Goal: Find specific page/section: Find specific page/section

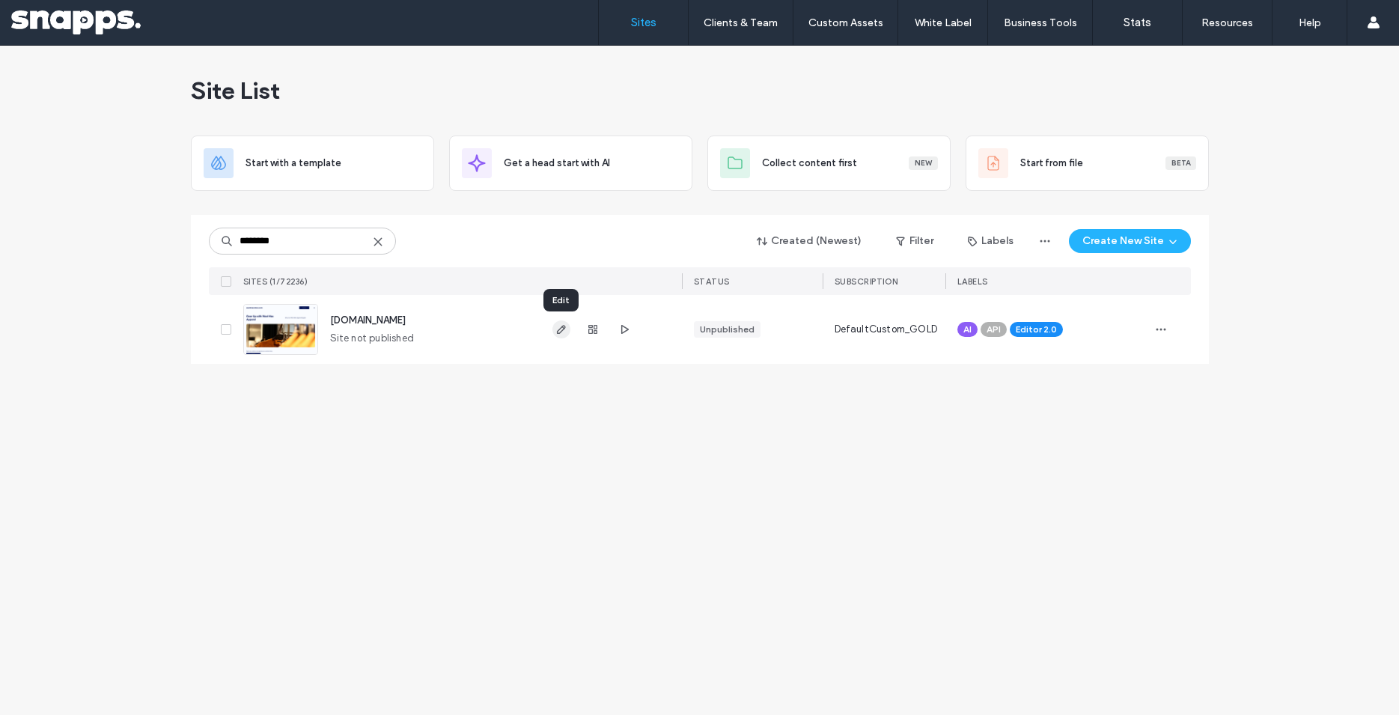
type input "********"
click at [565, 327] on use "button" at bounding box center [560, 329] width 9 height 9
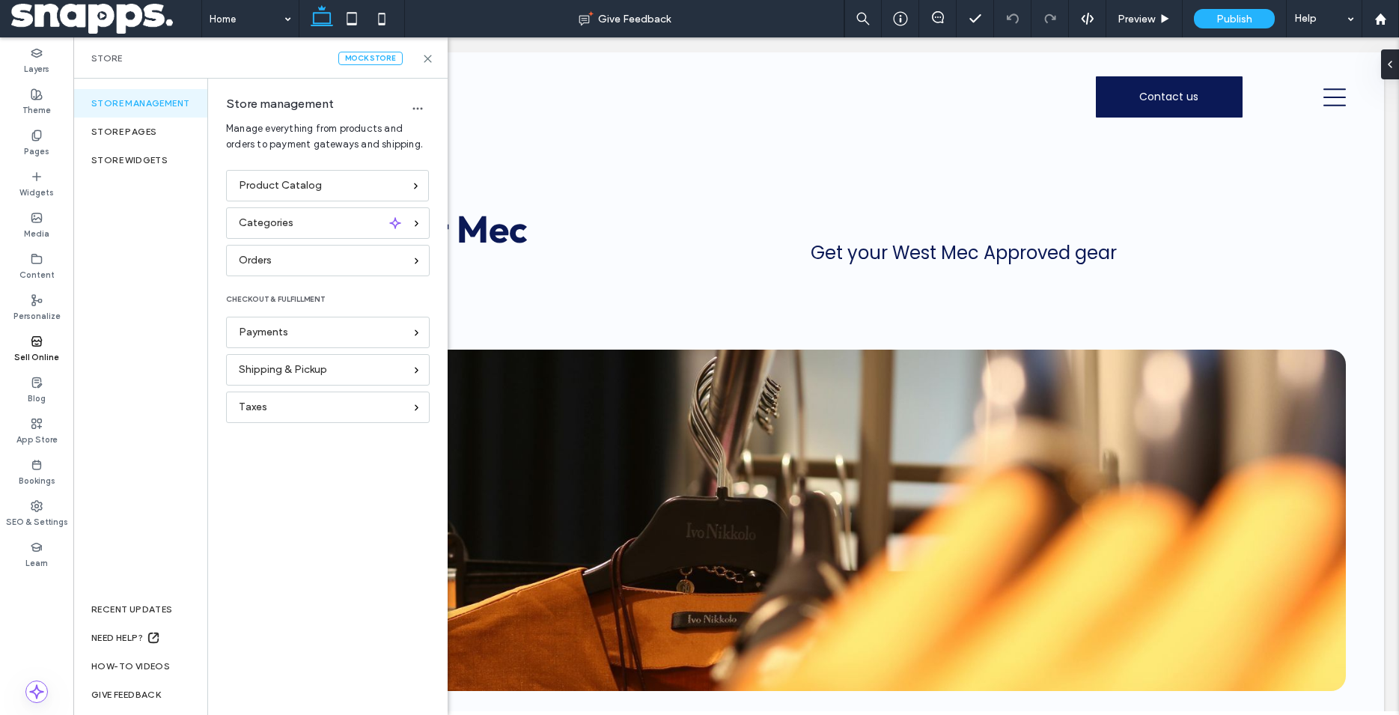
click at [317, 193] on div "Product Catalog" at bounding box center [327, 185] width 203 height 31
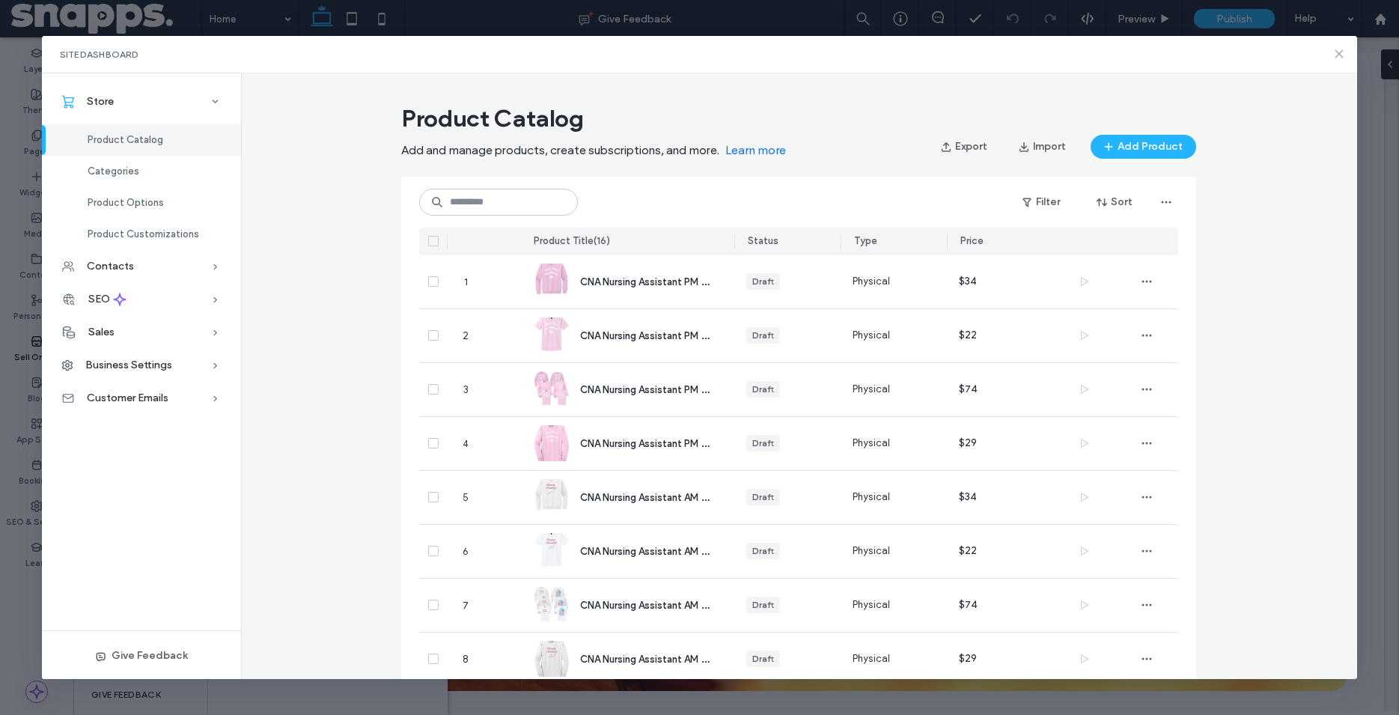
click at [1342, 55] on icon at bounding box center [1339, 54] width 12 height 12
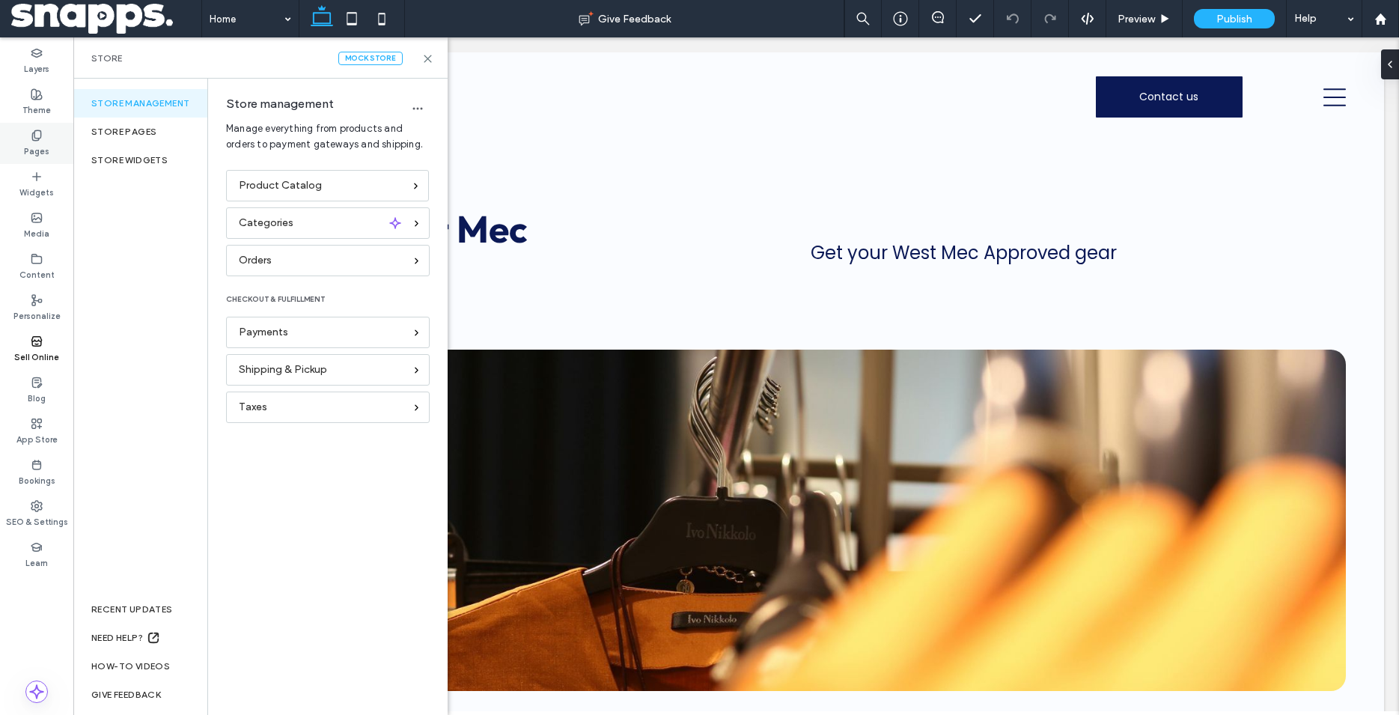
click at [43, 147] on label "Pages" at bounding box center [36, 149] width 25 height 16
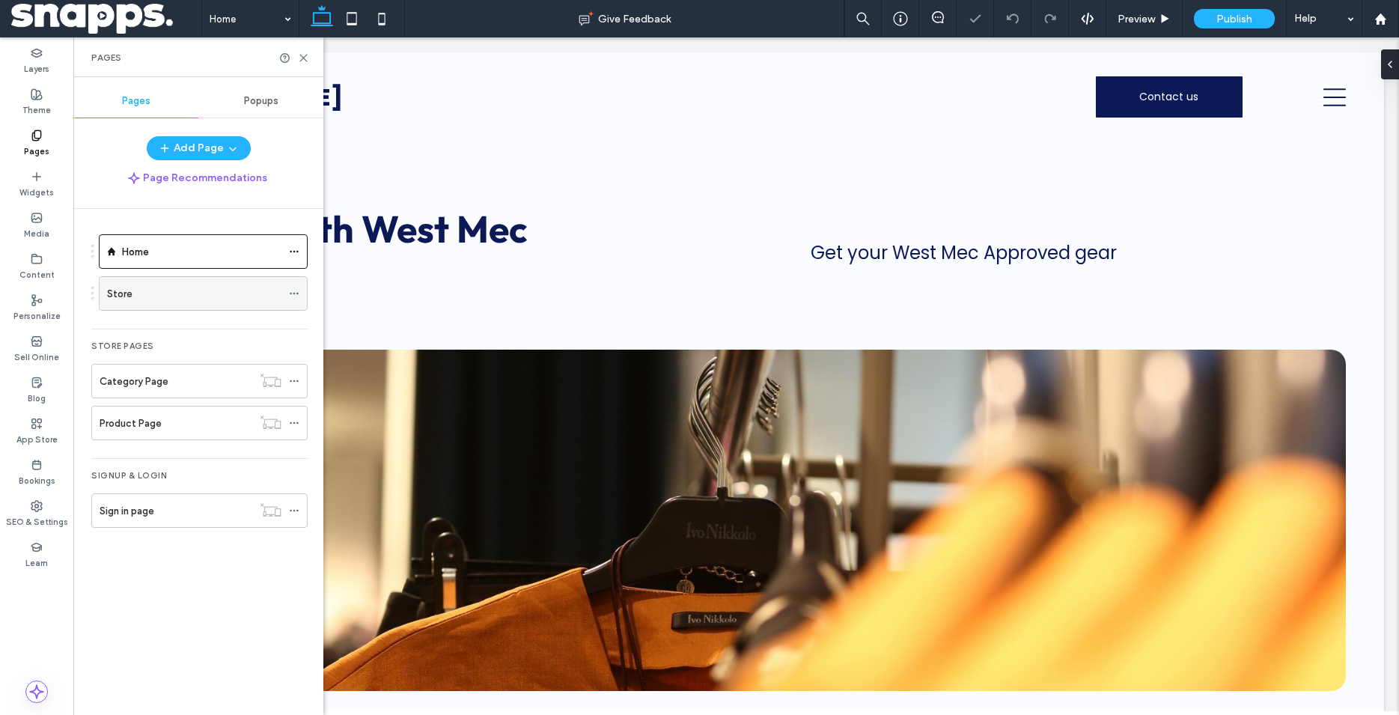
click at [145, 290] on div "Store" at bounding box center [194, 294] width 174 height 16
click at [304, 58] on use at bounding box center [303, 58] width 7 height 7
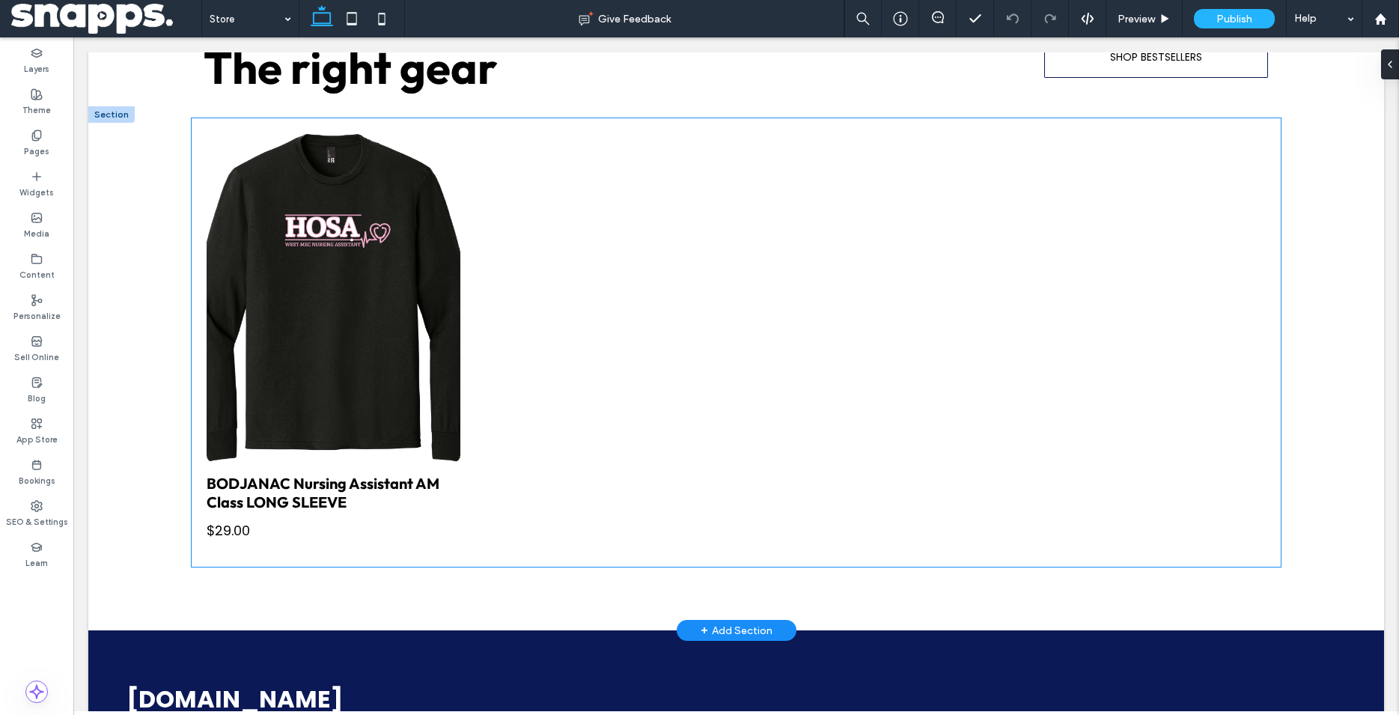
click at [548, 403] on div at bounding box center [602, 342] width 269 height 433
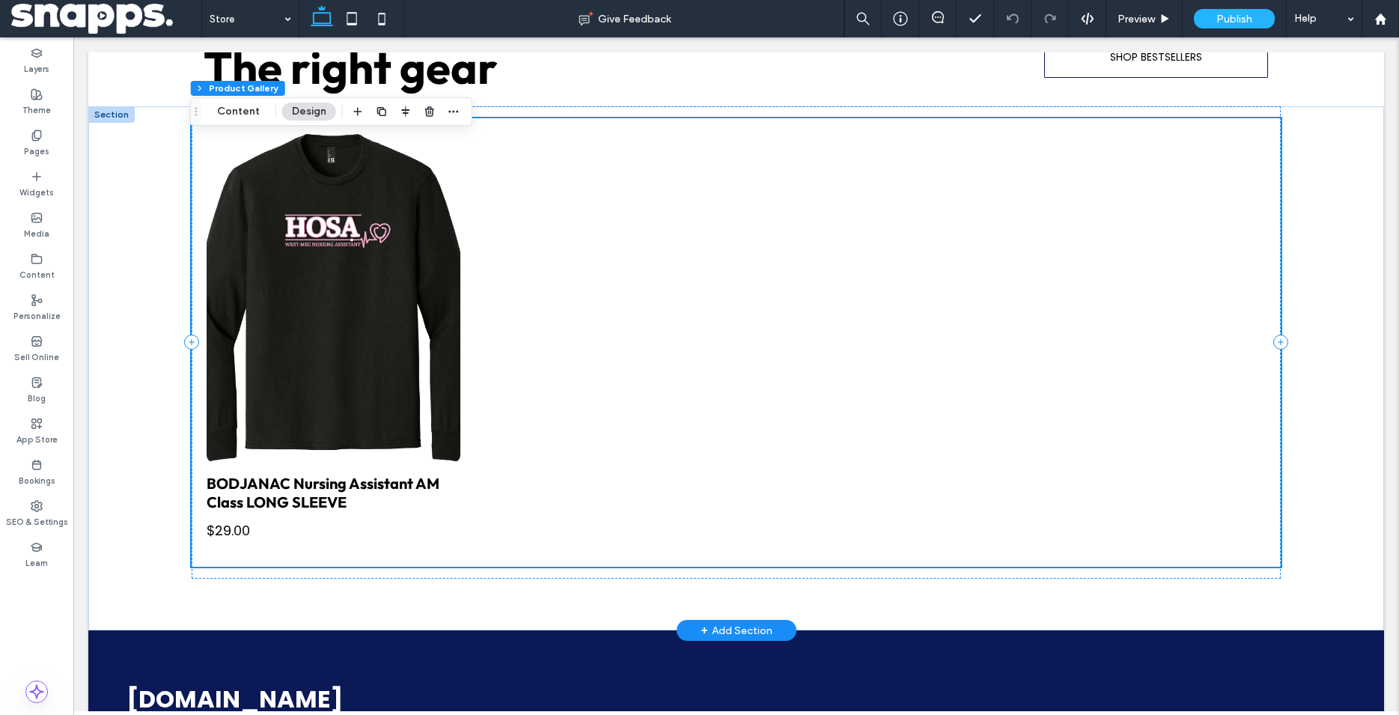
scroll to position [685, 0]
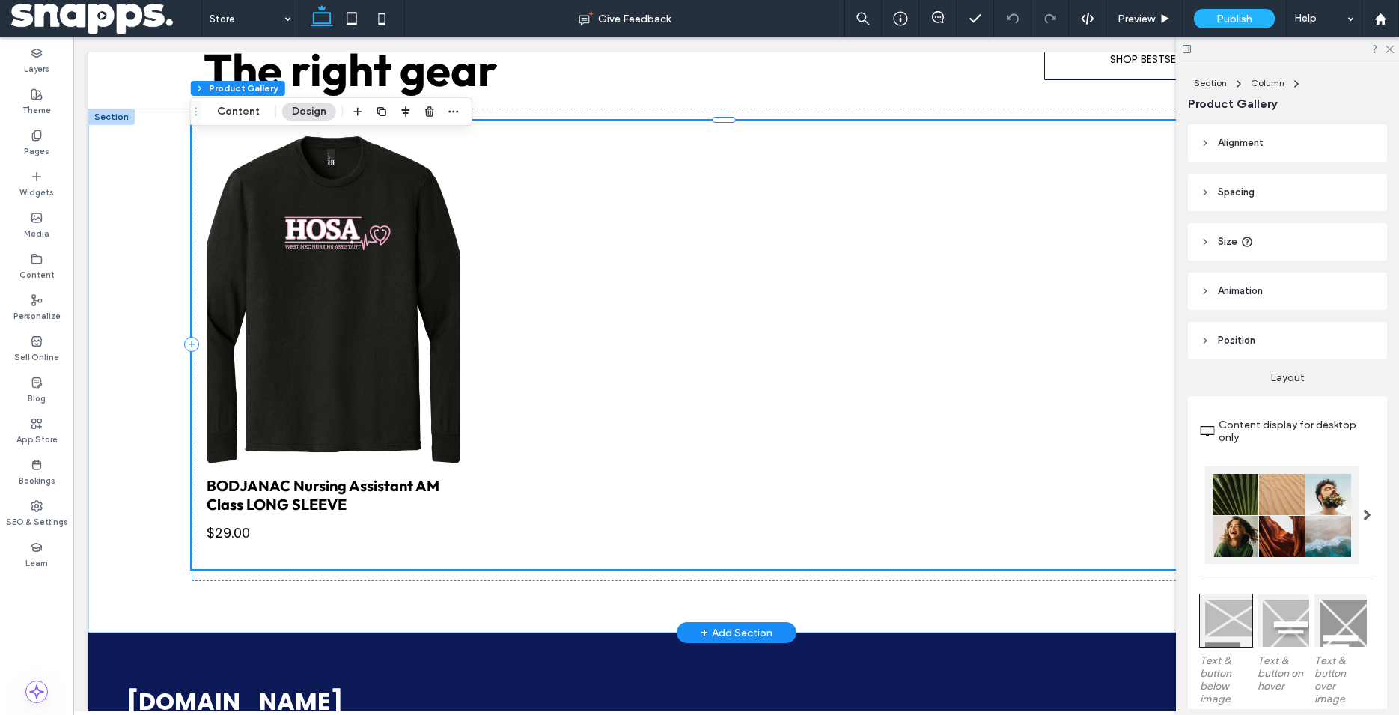
click at [736, 365] on div at bounding box center [870, 344] width 269 height 433
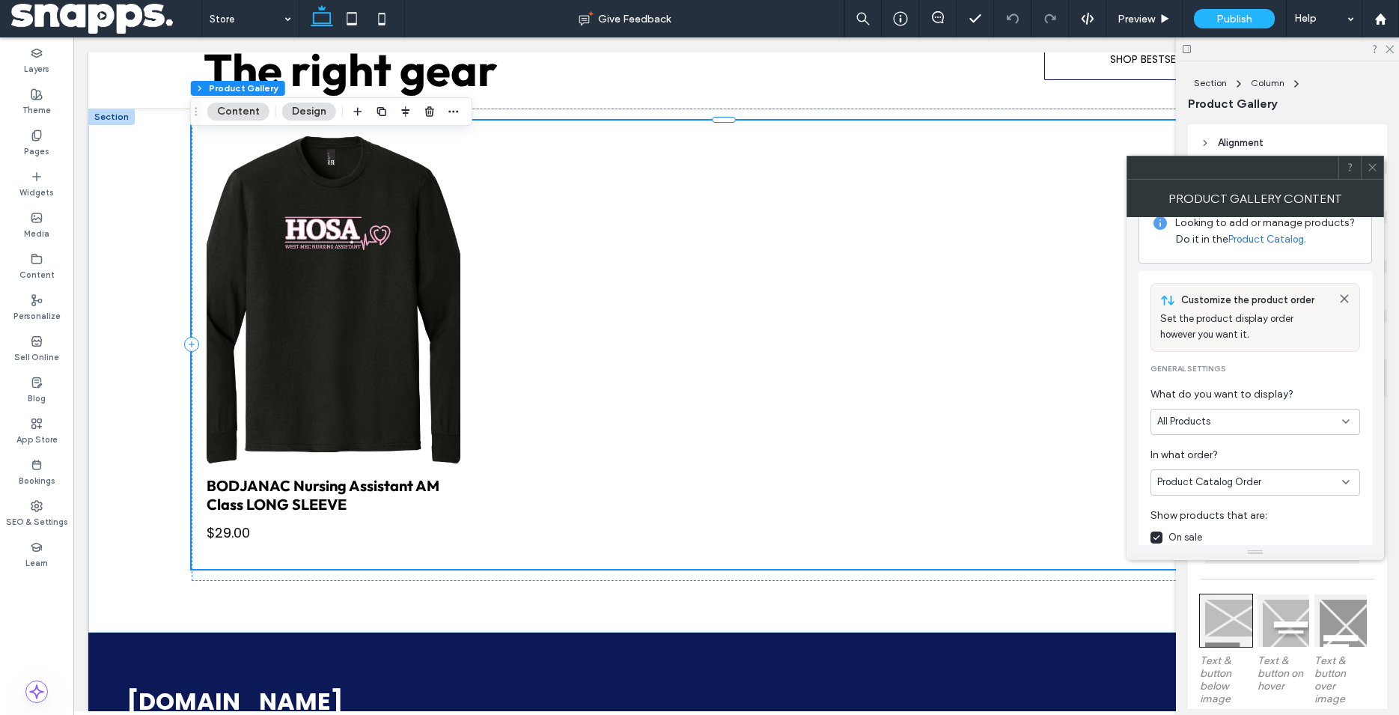
scroll to position [85, 0]
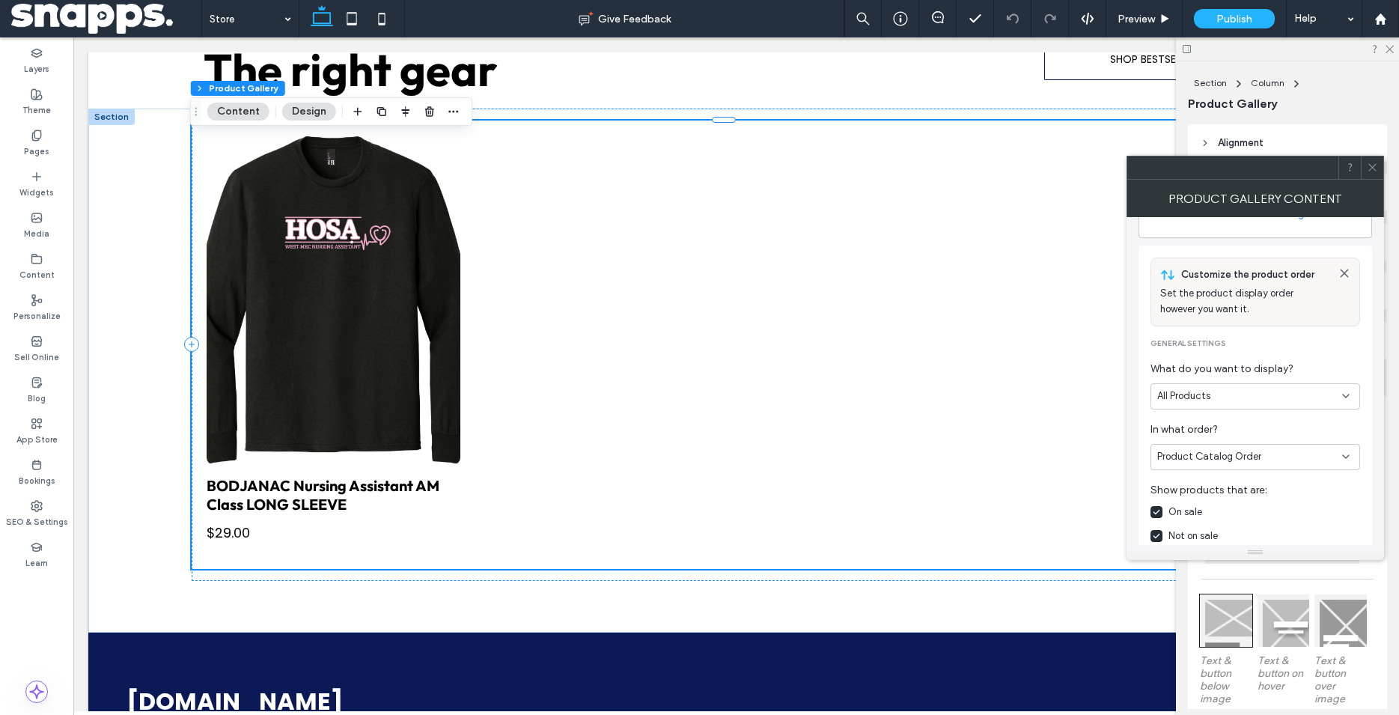
click at [1275, 392] on div "All Products" at bounding box center [1249, 395] width 185 height 15
click at [1271, 393] on div "All Products" at bounding box center [1249, 395] width 185 height 15
click at [1371, 170] on icon at bounding box center [1372, 167] width 11 height 11
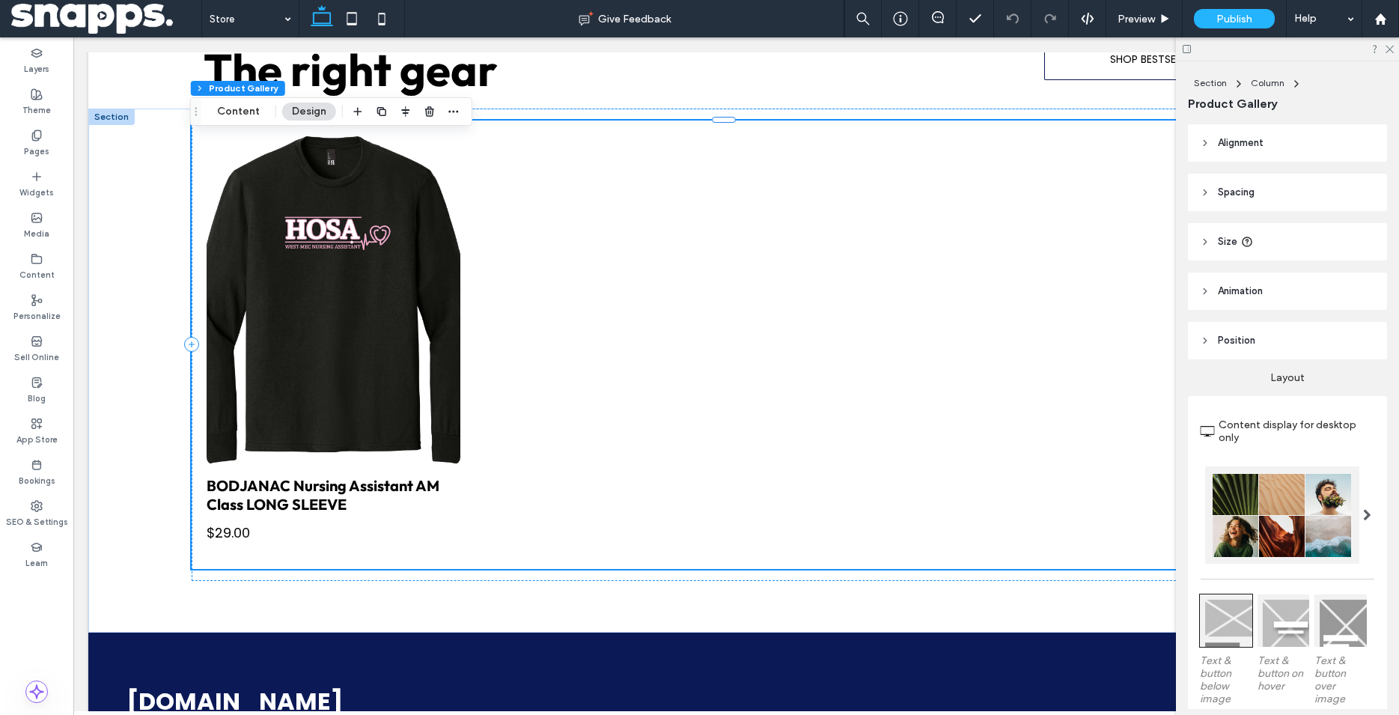
click at [1397, 43] on div at bounding box center [1287, 48] width 223 height 23
click at [1389, 44] on icon at bounding box center [1389, 48] width 10 height 10
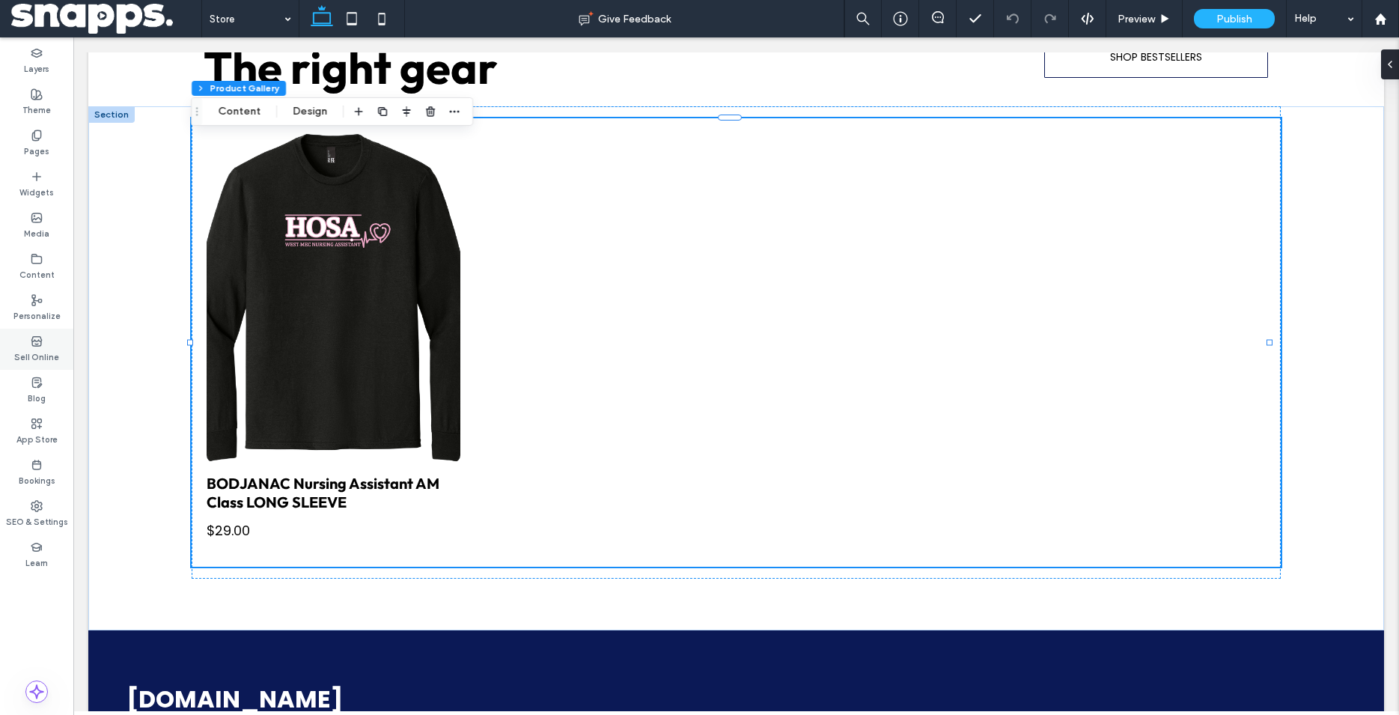
click at [46, 349] on label "Sell Online" at bounding box center [36, 355] width 45 height 16
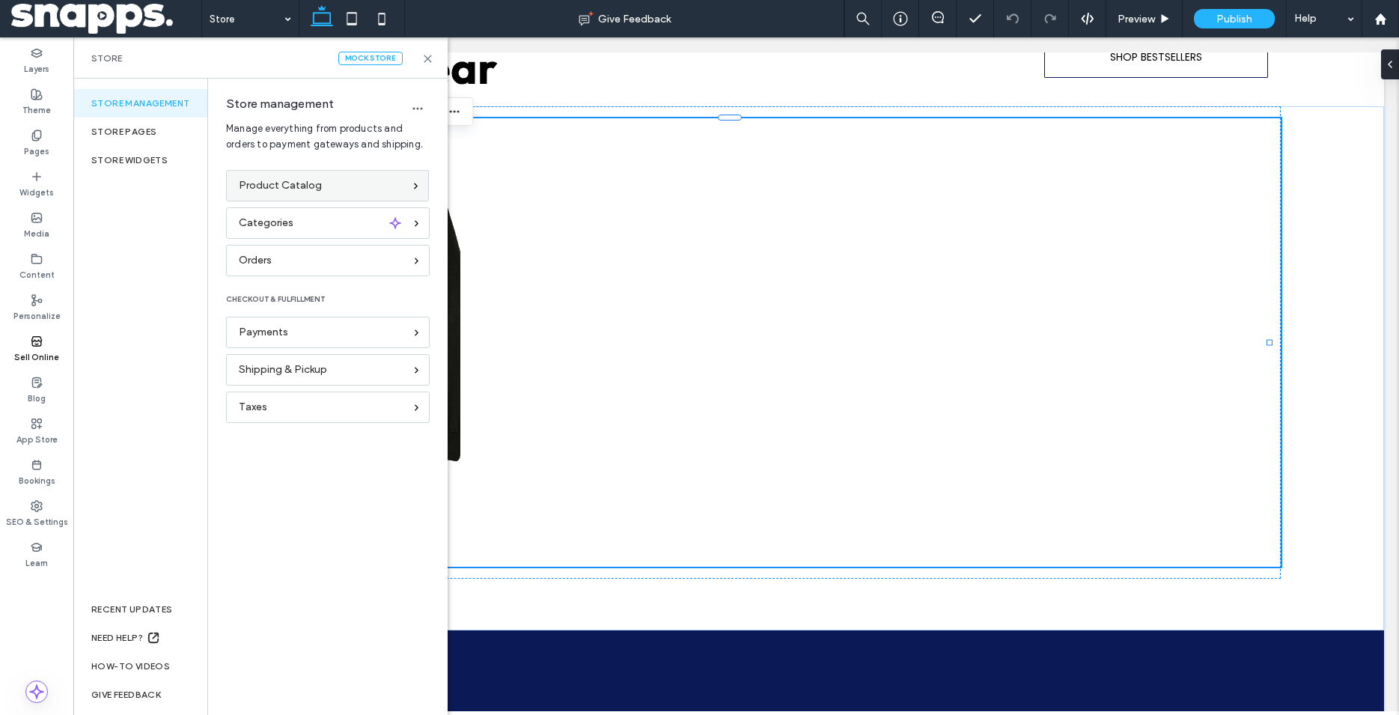
click at [292, 195] on div "Product Catalog" at bounding box center [327, 185] width 203 height 31
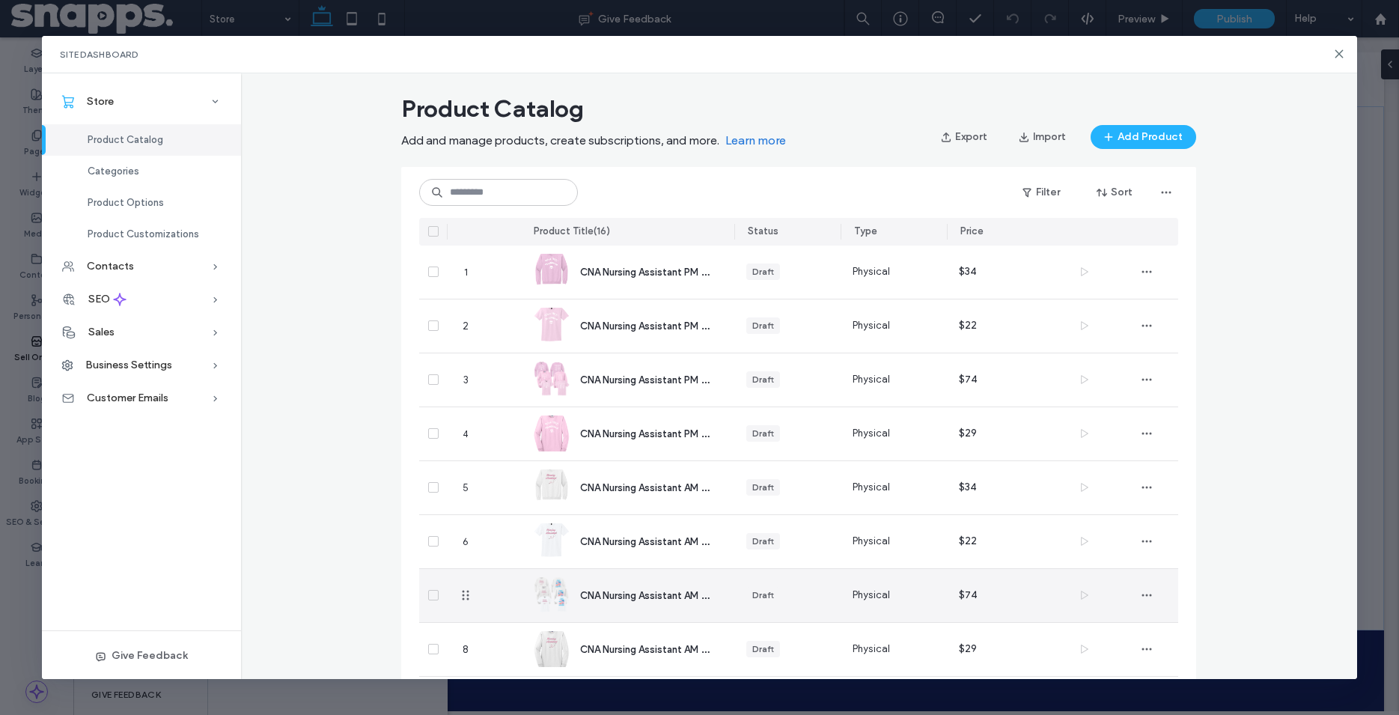
scroll to position [0, 0]
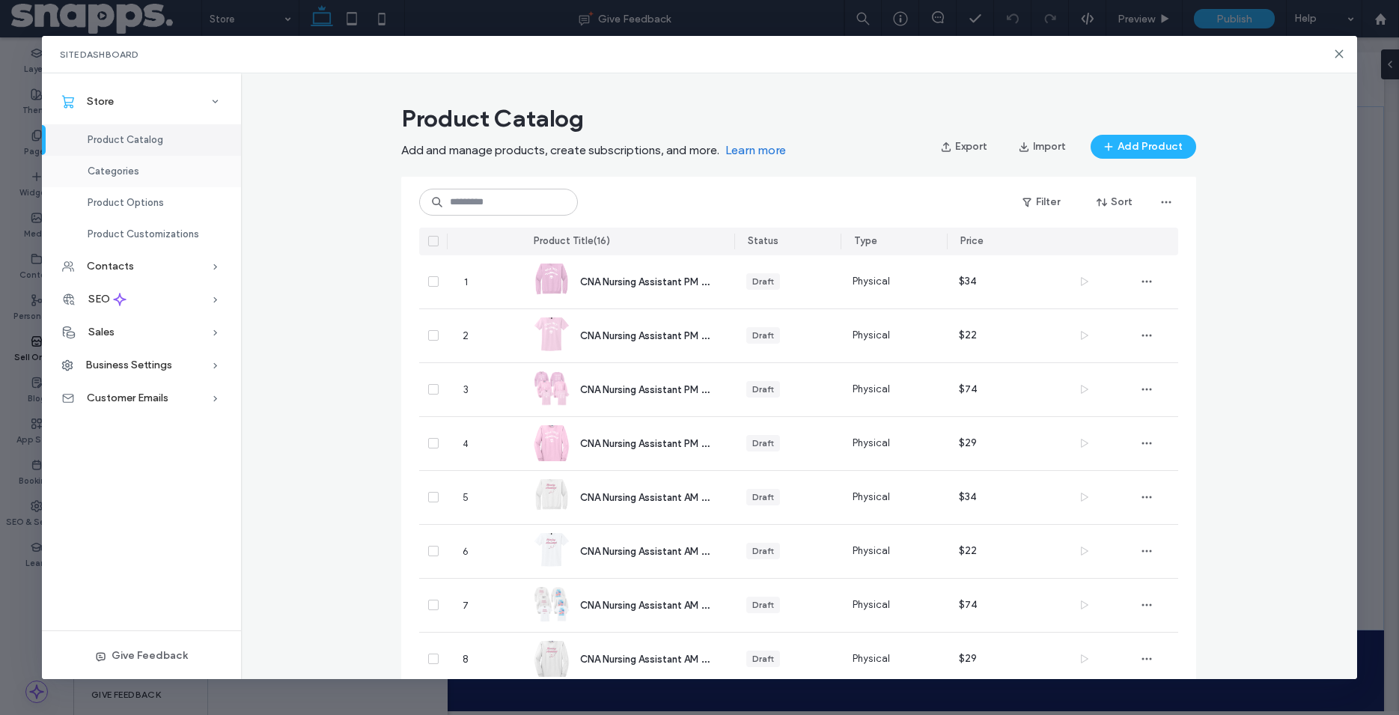
click at [132, 173] on span "Categories" at bounding box center [114, 170] width 52 height 11
